Goal: Navigation & Orientation: Find specific page/section

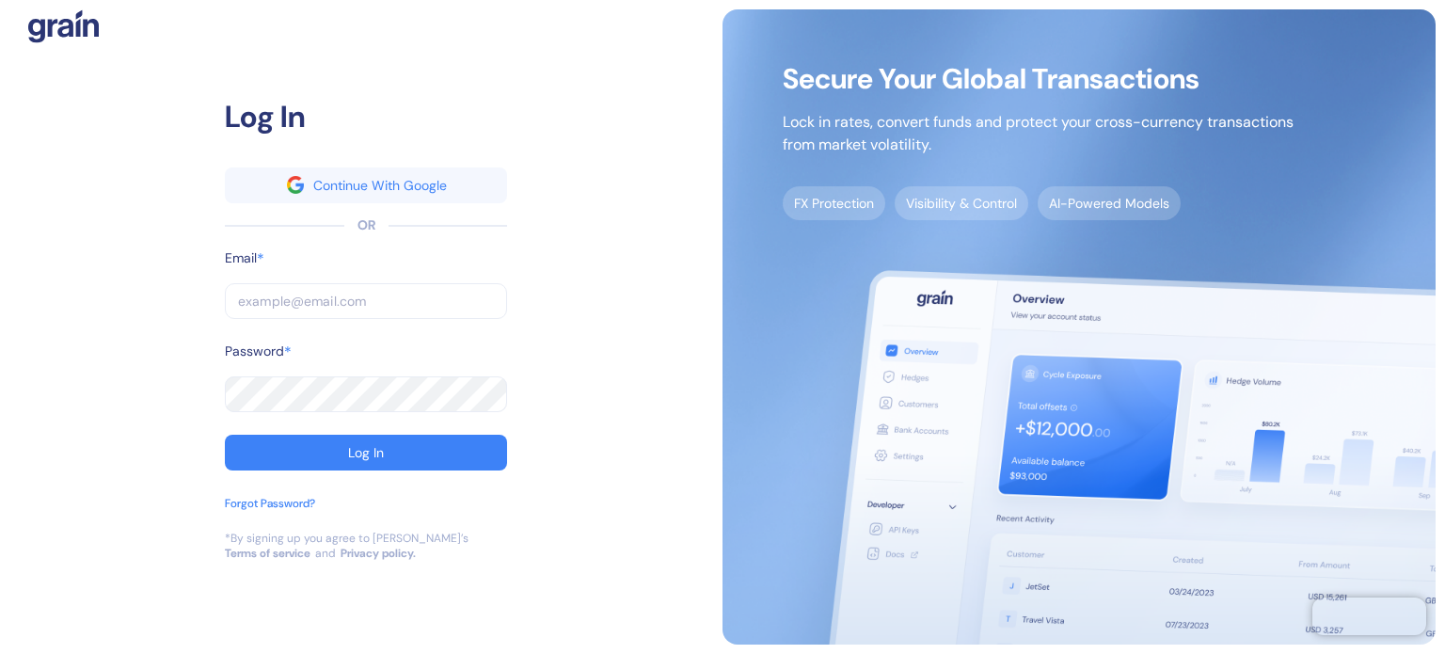
type input "shridatta.patil@stuba.com"
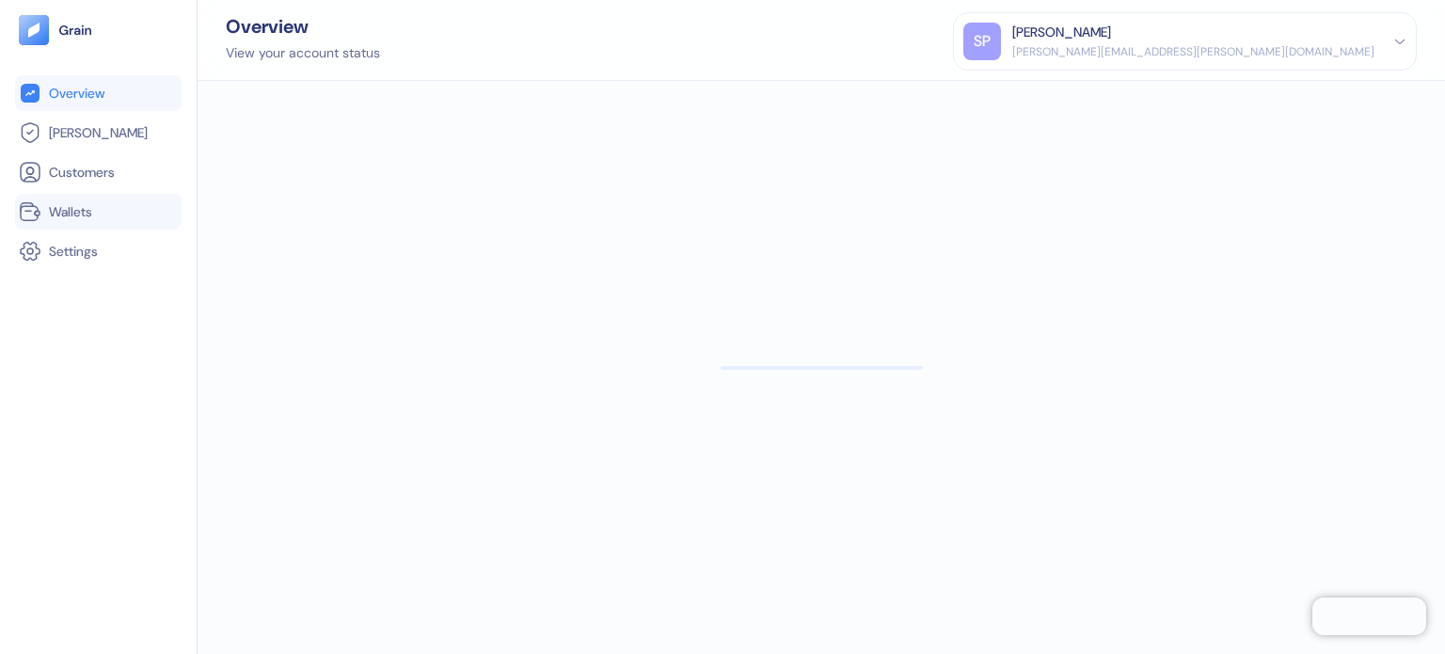
click at [46, 211] on link "Wallets" at bounding box center [98, 211] width 159 height 23
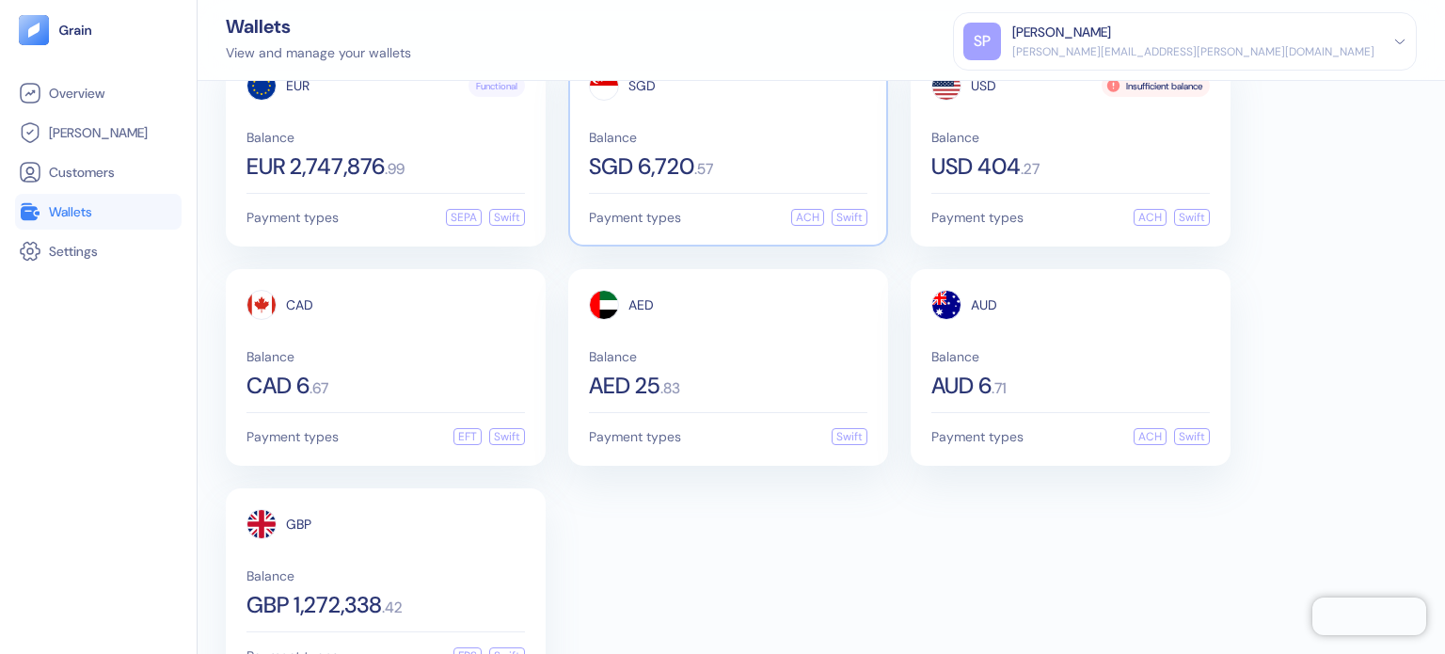
scroll to position [114, 0]
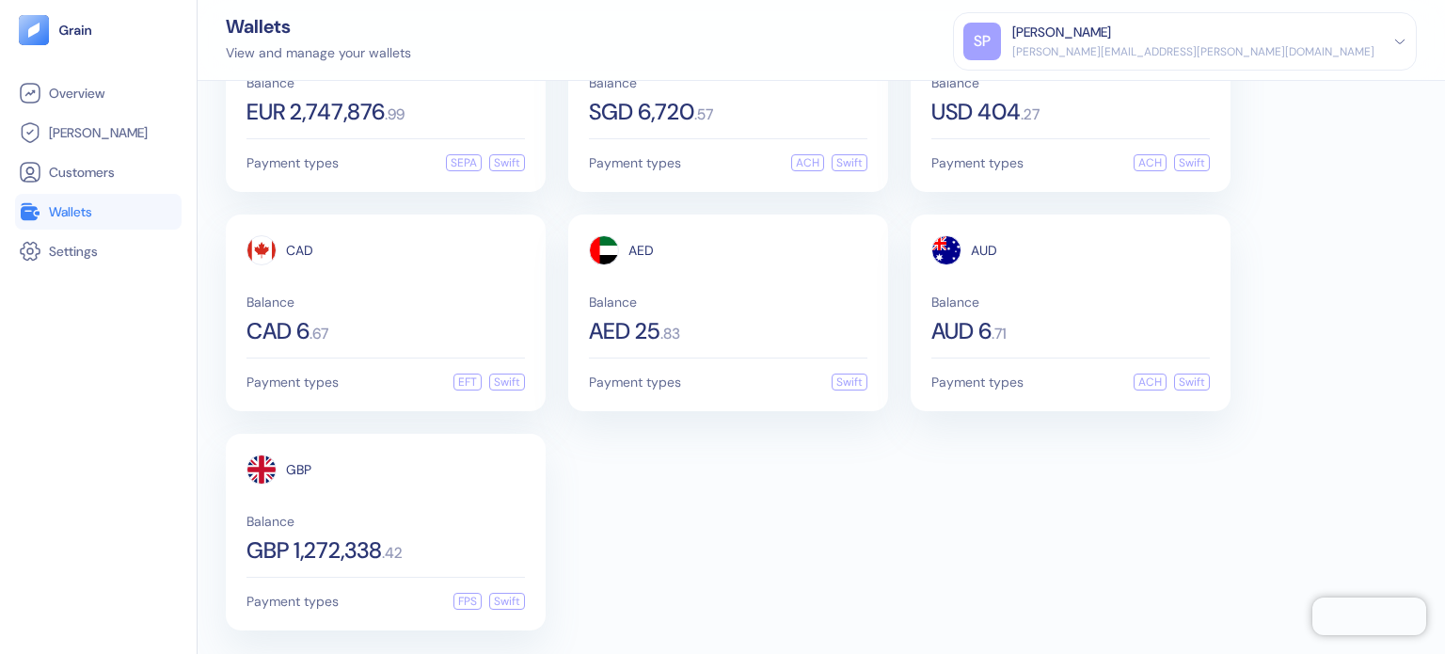
click at [707, 443] on div "EUR Functional Balance EUR 2,747,876 . 99 Payment types SEPA Swift SGD Balance …" at bounding box center [821, 312] width 1191 height 635
click at [466, 487] on div "GBP Balance GBP 1,272,338 . 42" at bounding box center [385, 507] width 278 height 107
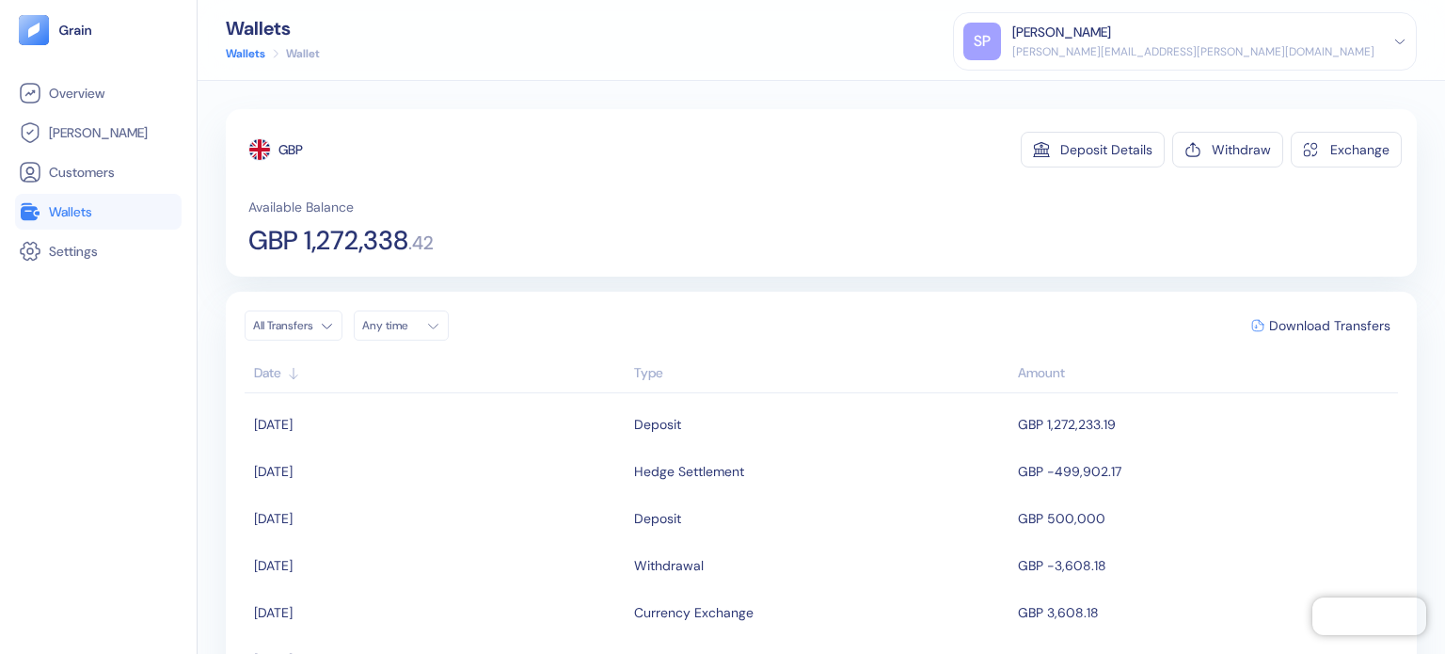
click at [68, 197] on li "Wallets" at bounding box center [98, 212] width 166 height 36
click at [72, 204] on span "Wallets" at bounding box center [70, 211] width 43 height 19
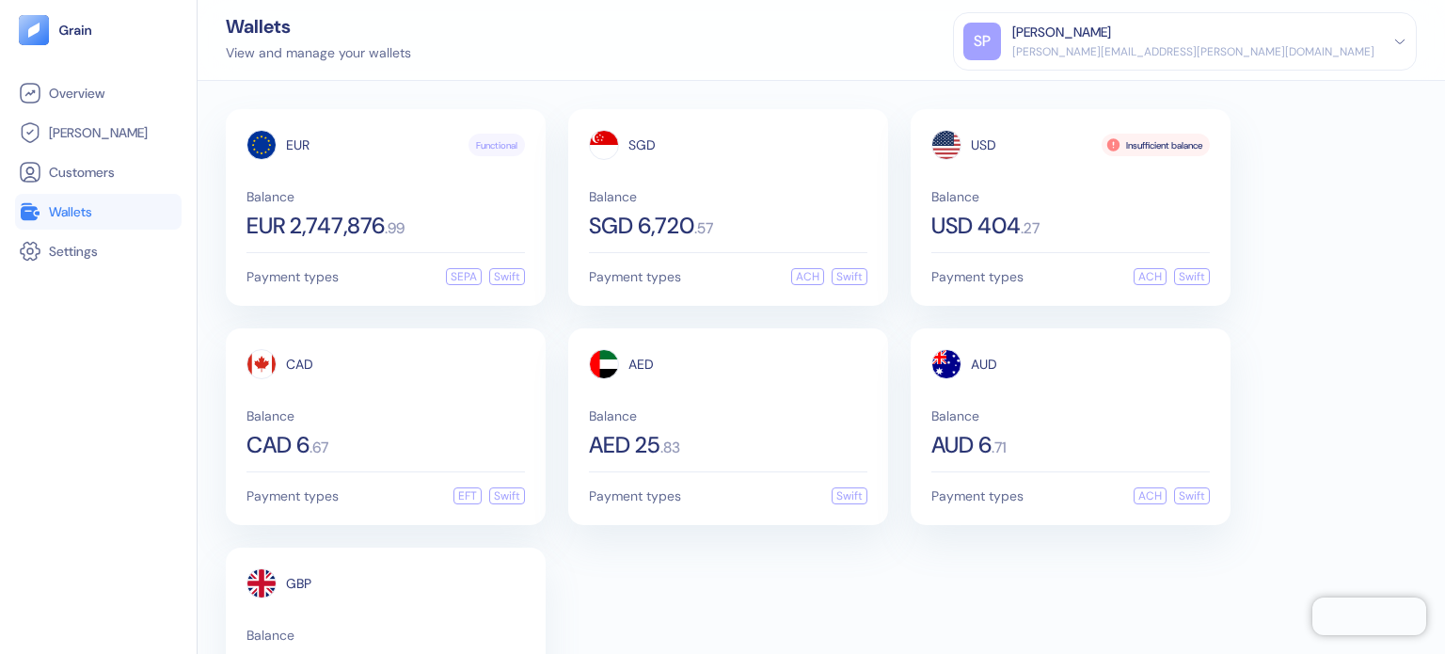
drag, startPoint x: 453, startPoint y: 73, endPoint x: 414, endPoint y: 33, distance: 56.5
click at [453, 73] on div "Wallets View and manage your wallets SP Shridatta Patil shridatta.patil@stuba.c…" at bounding box center [820, 40] width 1247 height 81
drag, startPoint x: 770, startPoint y: 540, endPoint x: 524, endPoint y: 40, distance: 556.8
click at [770, 540] on div "EUR Functional Balance EUR 2,747,876 . 99 Payment types SEPA Swift SGD Balance …" at bounding box center [821, 426] width 1191 height 635
